Goal: Information Seeking & Learning: Learn about a topic

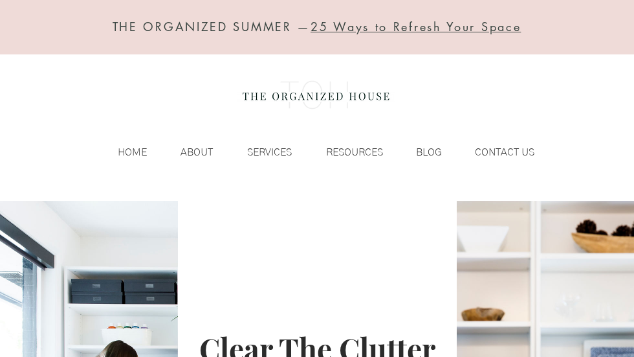
click at [281, 151] on p "SERVICES" at bounding box center [270, 151] width 58 height 19
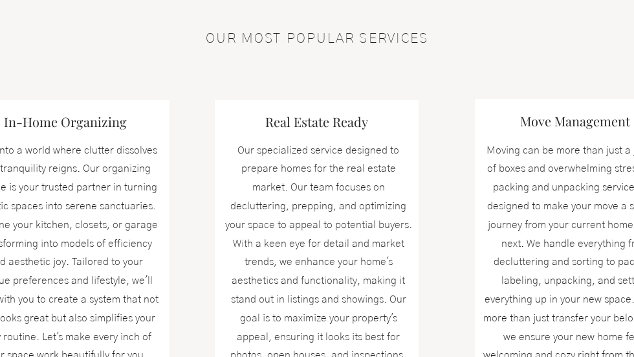
click at [562, 265] on p "Moving can be more than just a jumble of boxes and overwhelming stress. Our pac…" at bounding box center [576, 253] width 188 height 224
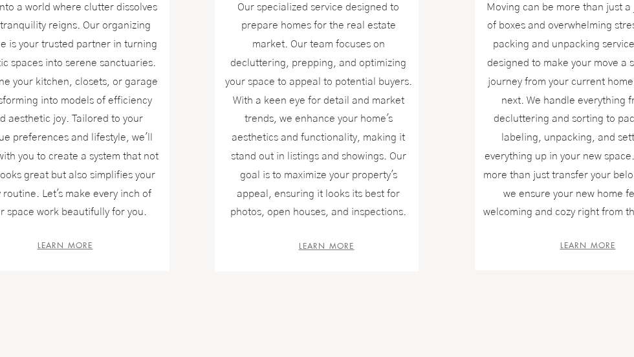
scroll to position [559, 0]
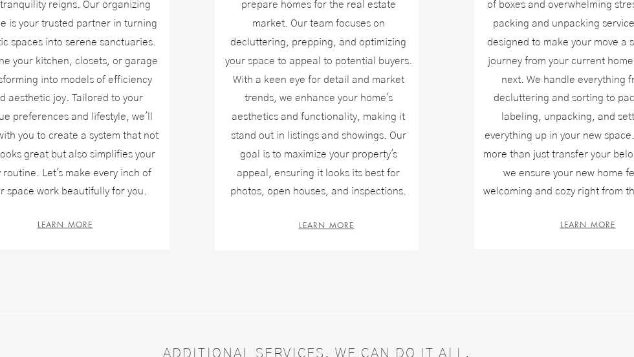
click at [64, 219] on span "LEARN MORE" at bounding box center [66, 224] width 56 height 11
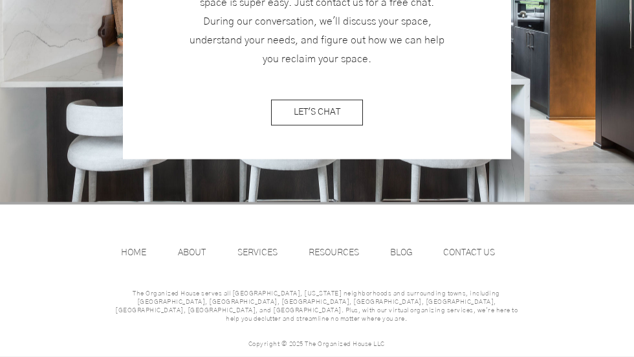
scroll to position [1740, 0]
click at [261, 248] on p "SERVICES" at bounding box center [257, 252] width 53 height 19
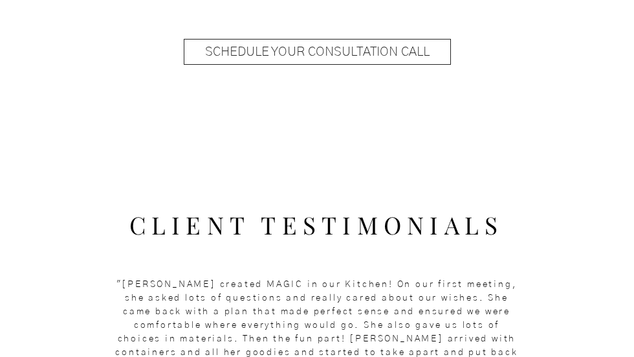
scroll to position [1690, 0]
